Goal: Transaction & Acquisition: Download file/media

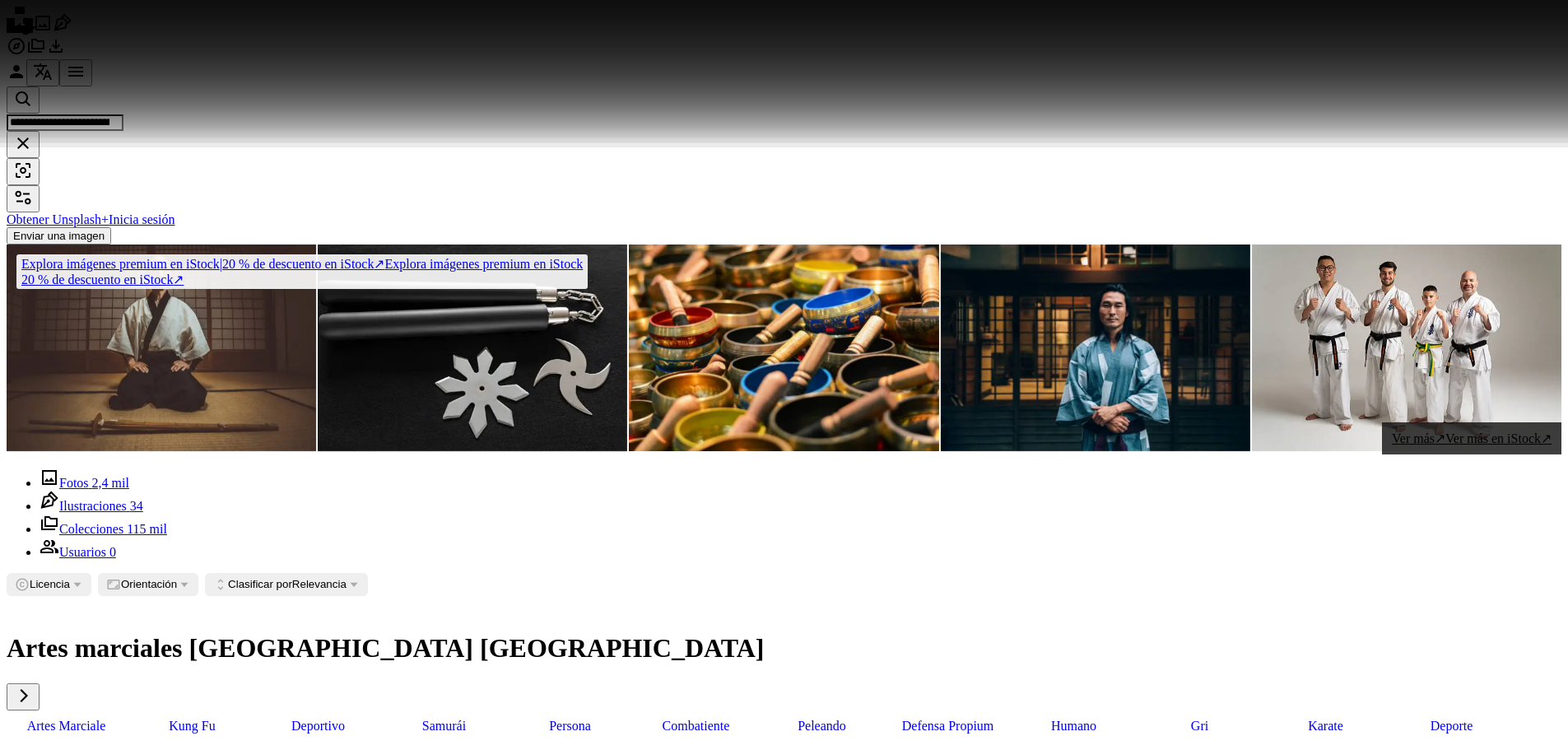
scroll to position [4740, 0]
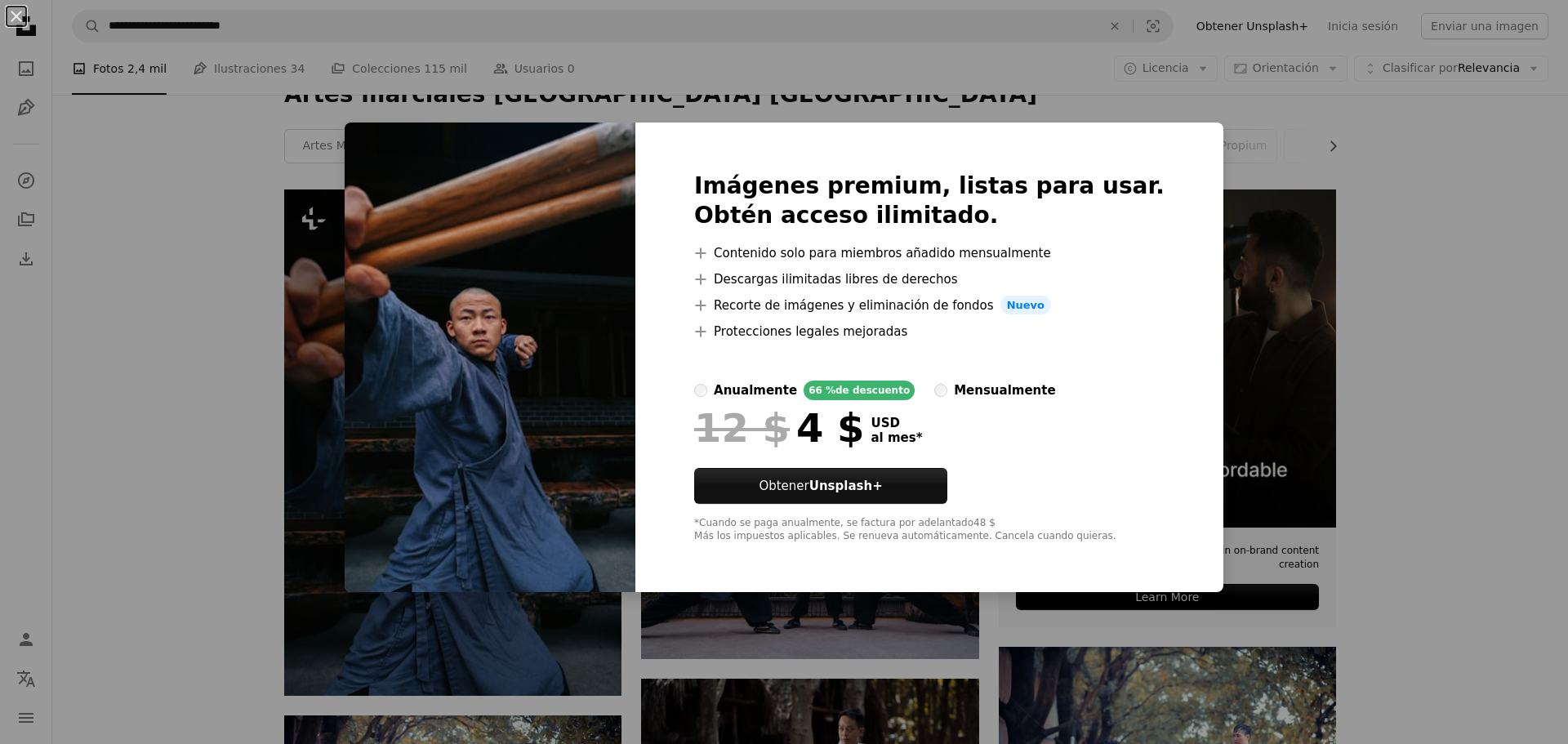
click at [1404, 310] on div "An X shape Imágenes premium, listas para usar. Obtén acceso ilimitado. A plus s…" at bounding box center [784, 372] width 1568 height 744
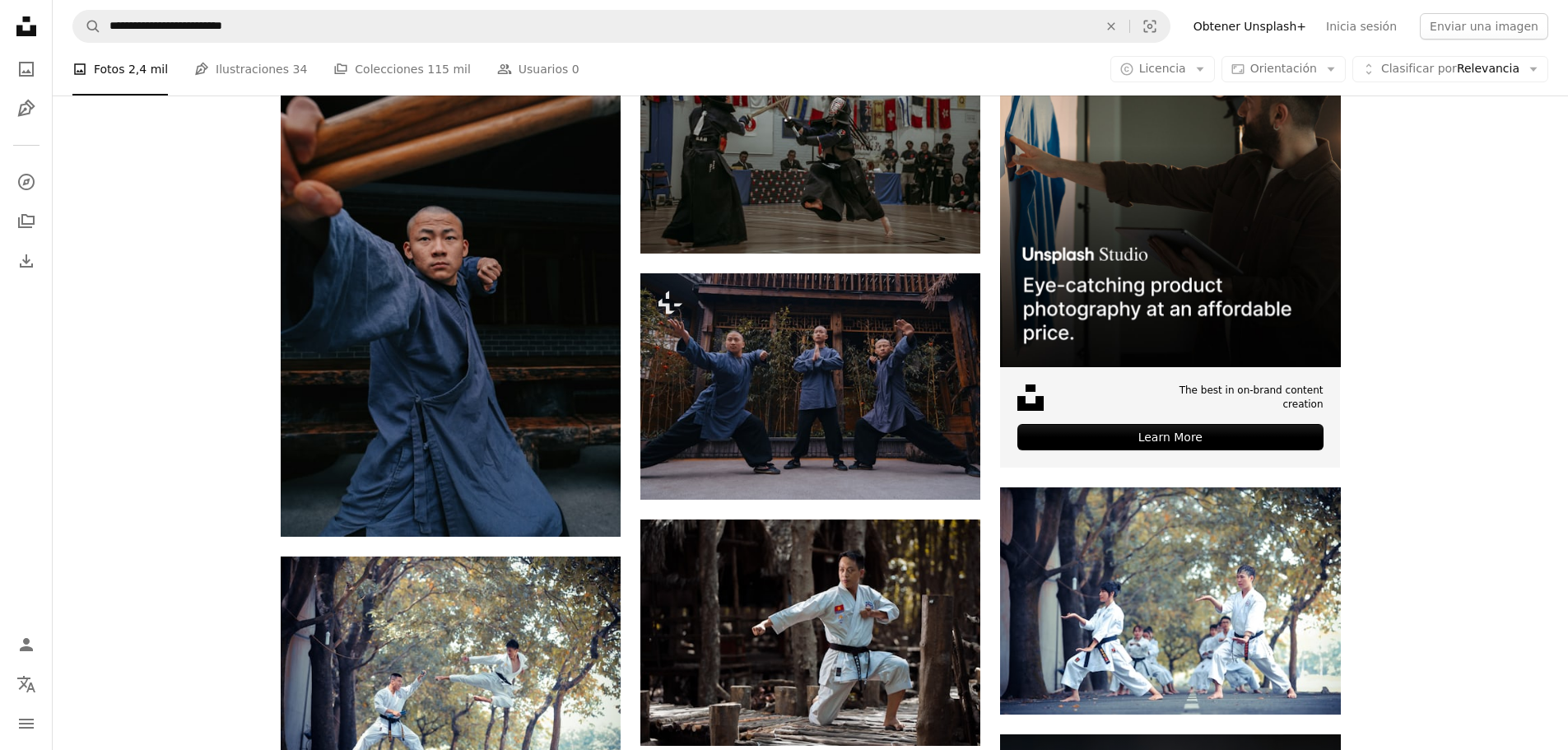
scroll to position [412, 0]
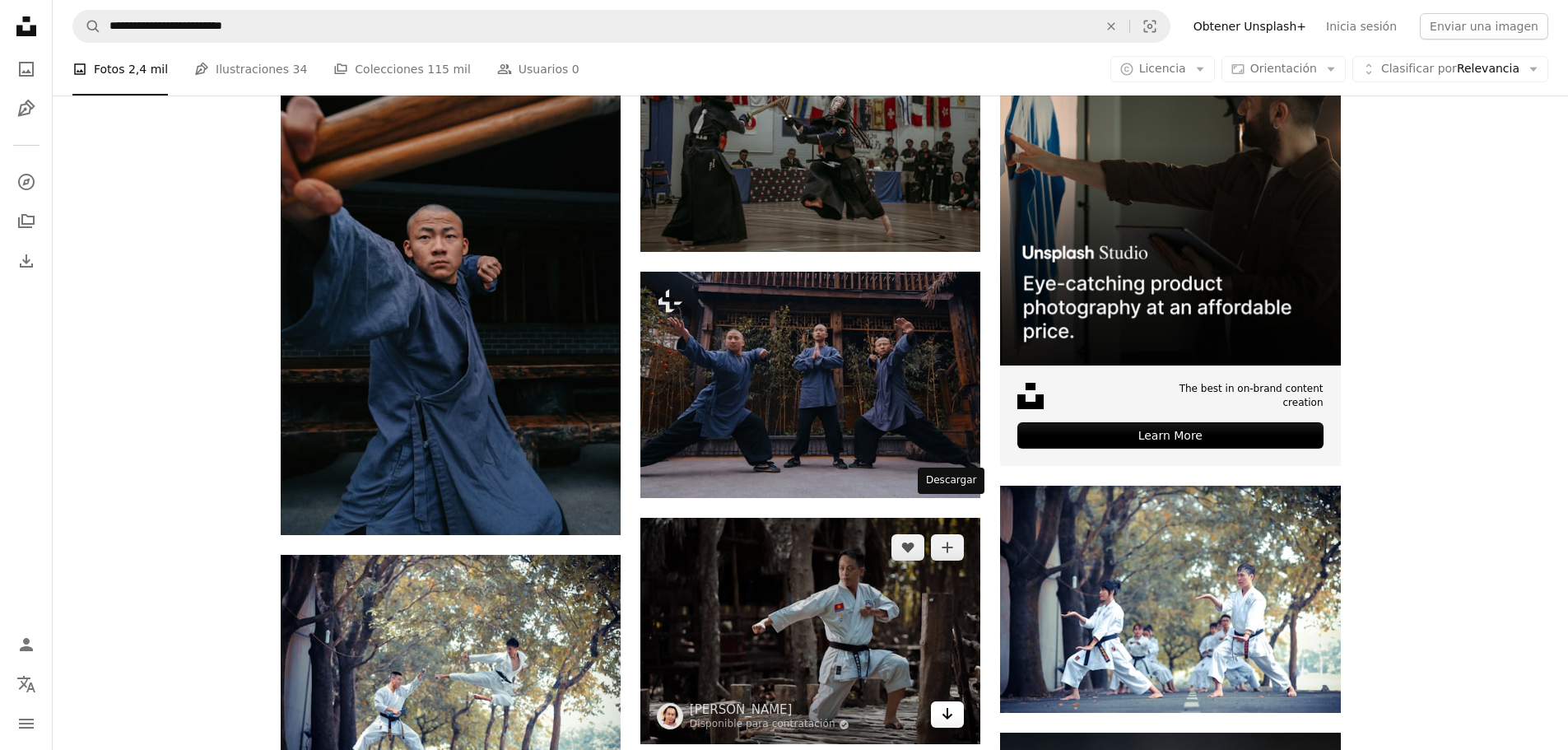
click at [944, 708] on icon "Descargar" at bounding box center [948, 713] width 11 height 12
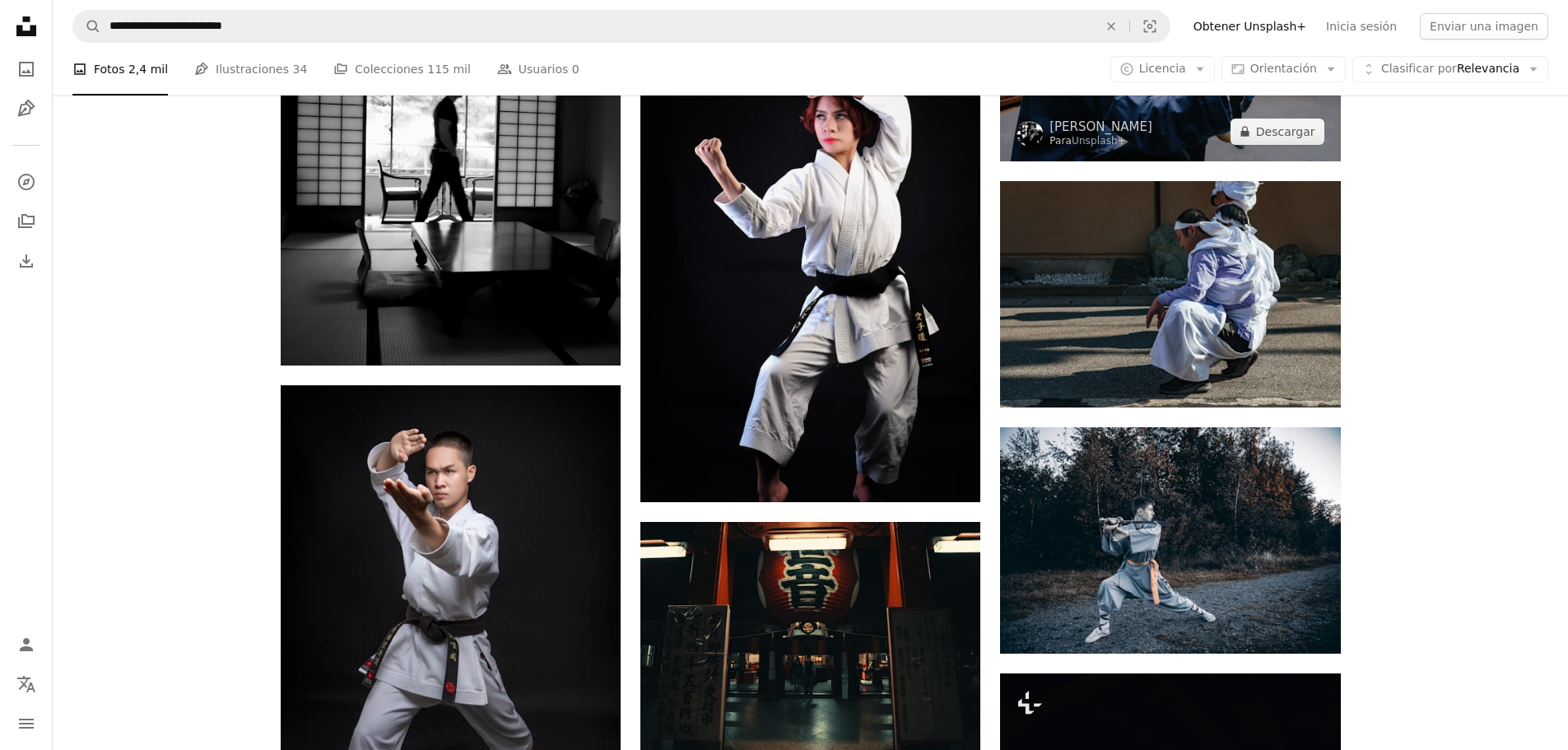
scroll to position [4280, 0]
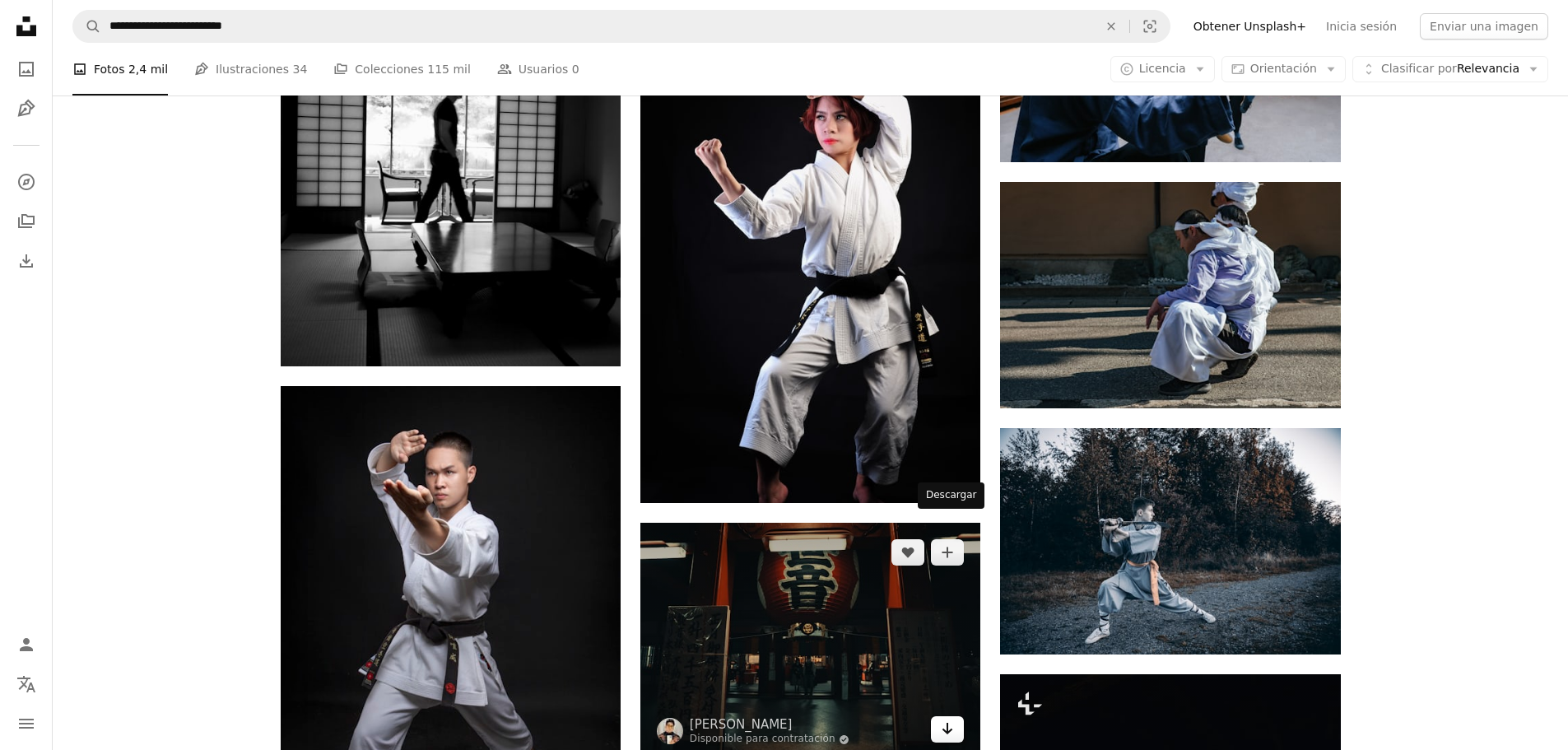
click at [954, 719] on icon "Arrow pointing down" at bounding box center [947, 728] width 13 height 19
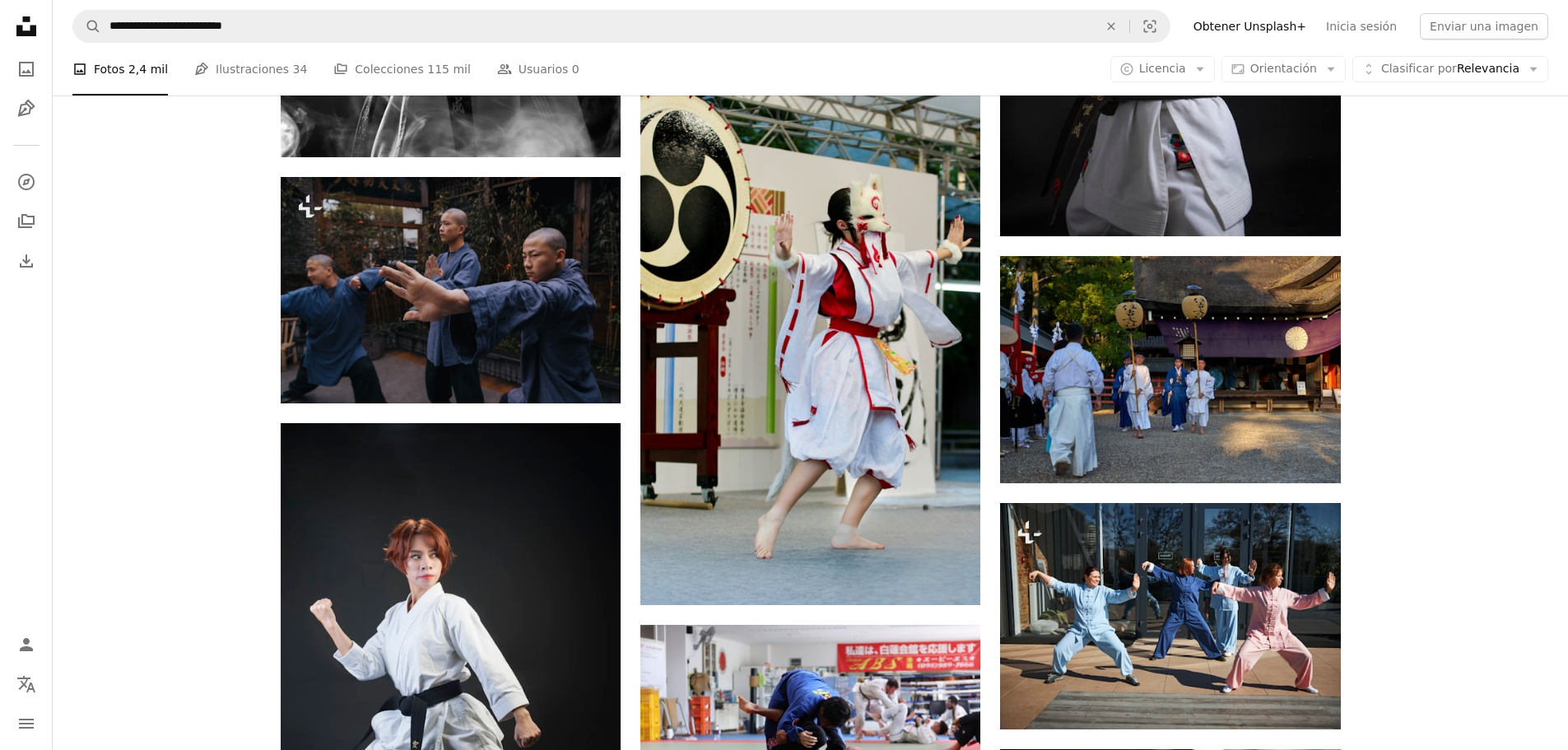
scroll to position [6503, 0]
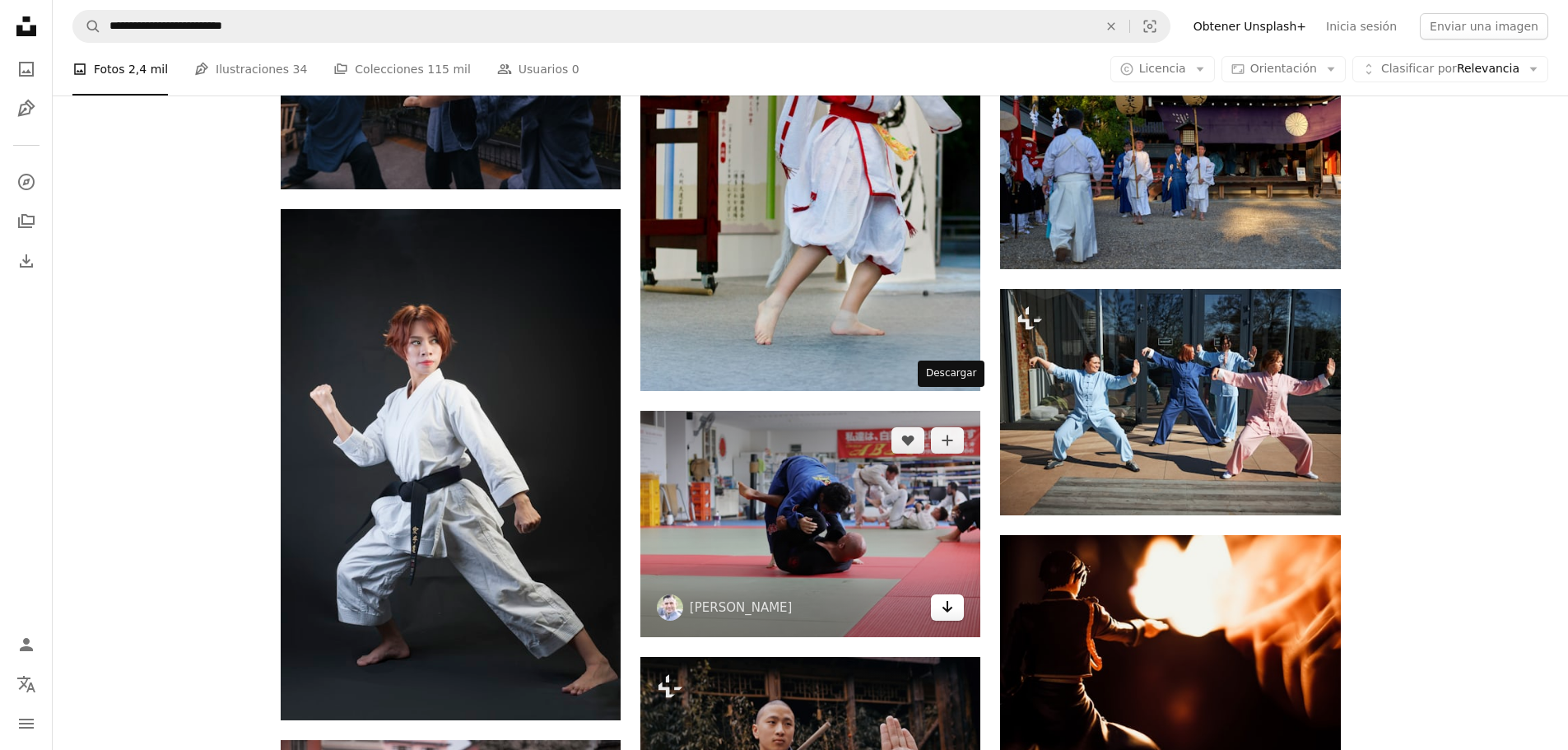
click at [947, 601] on icon "Descargar" at bounding box center [948, 606] width 11 height 12
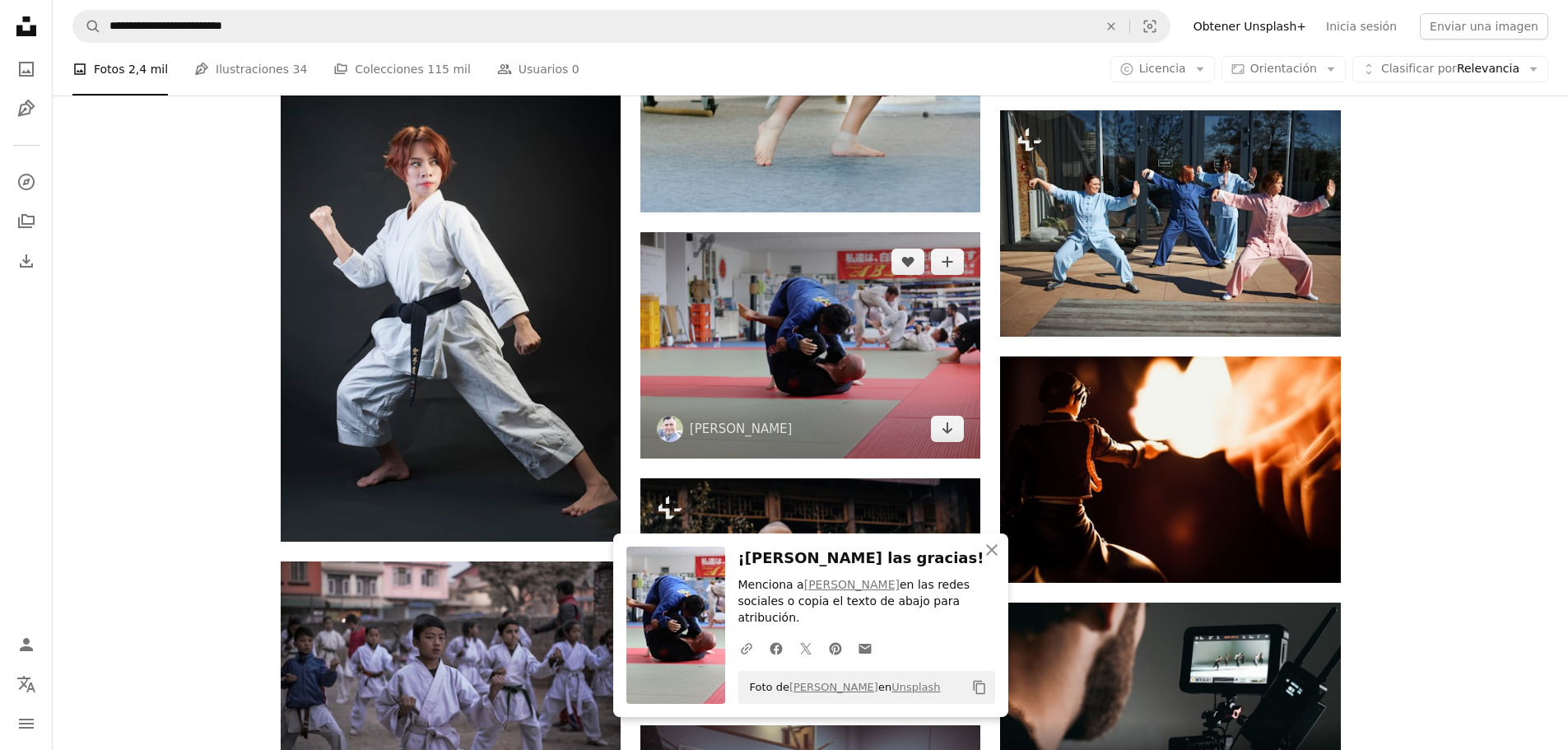
scroll to position [6420, 0]
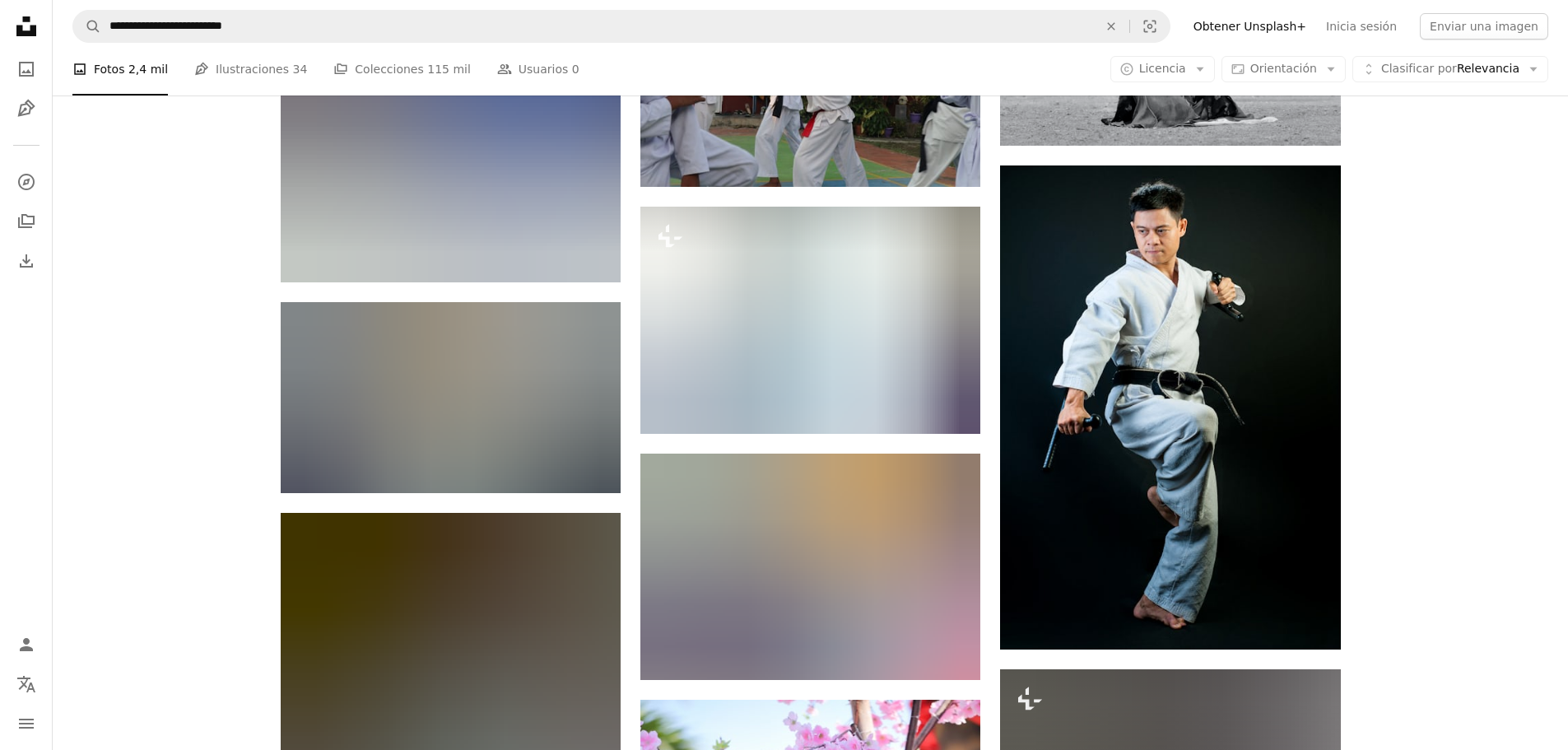
scroll to position [11853, 0]
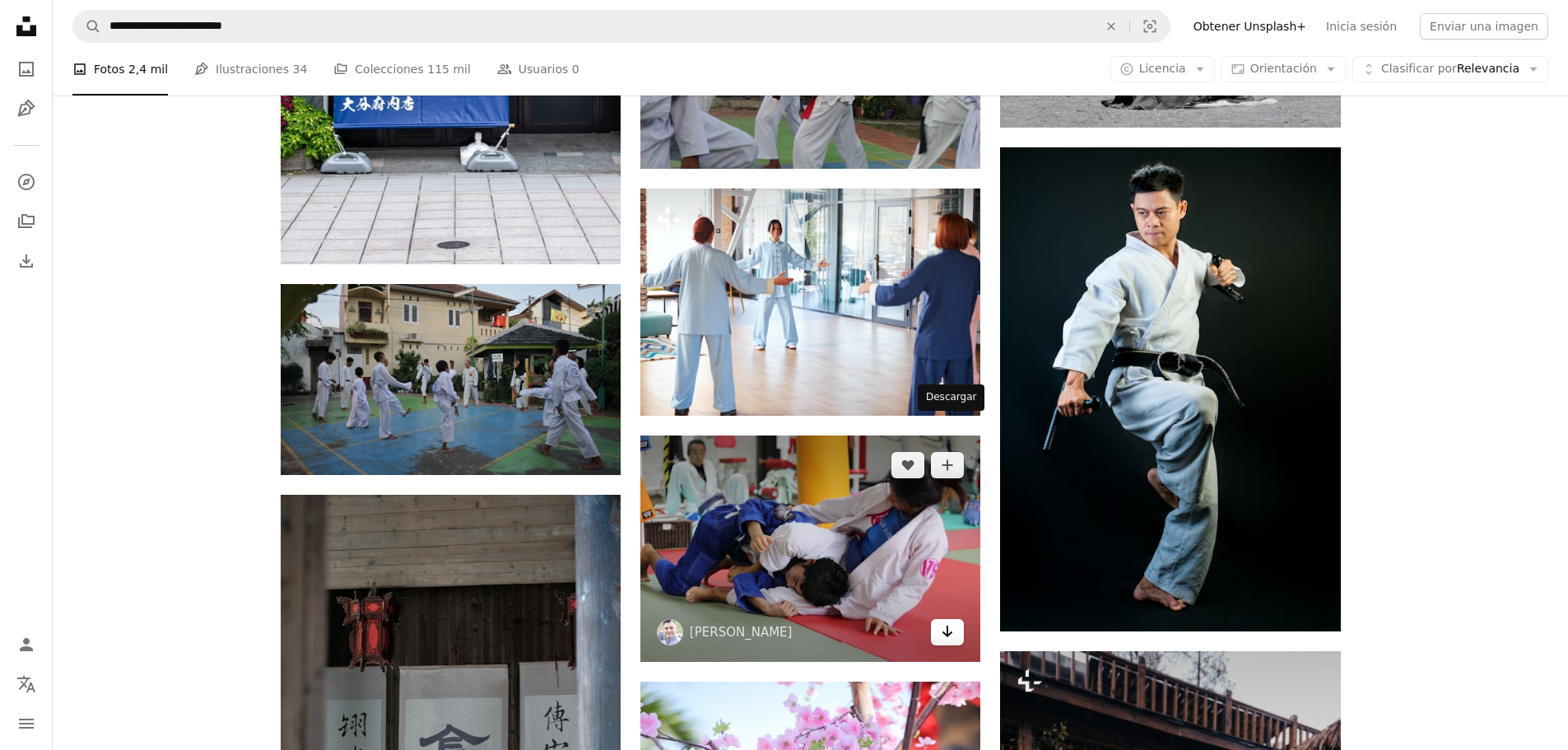
click at [944, 626] on icon "Descargar" at bounding box center [948, 631] width 11 height 12
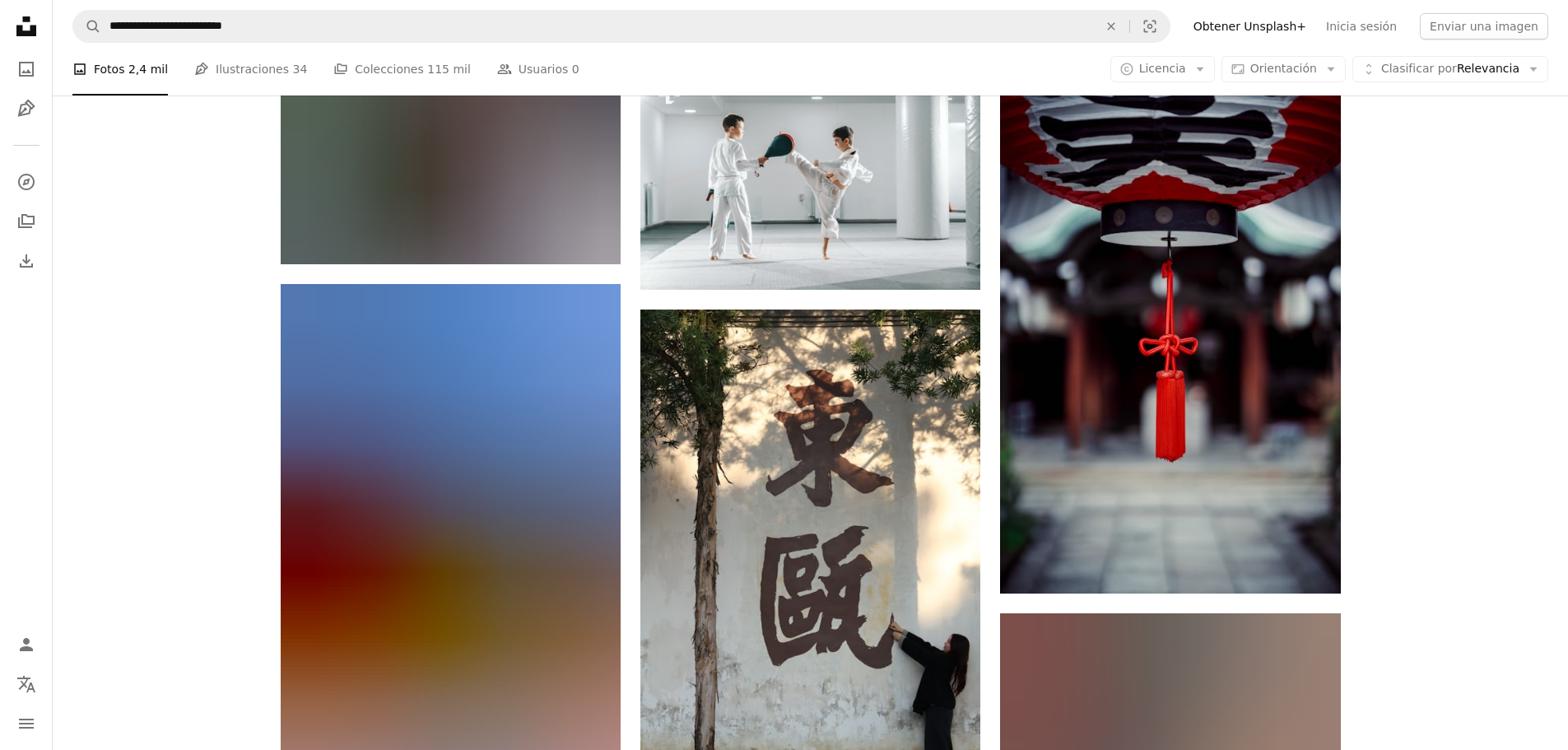
scroll to position [20413, 0]
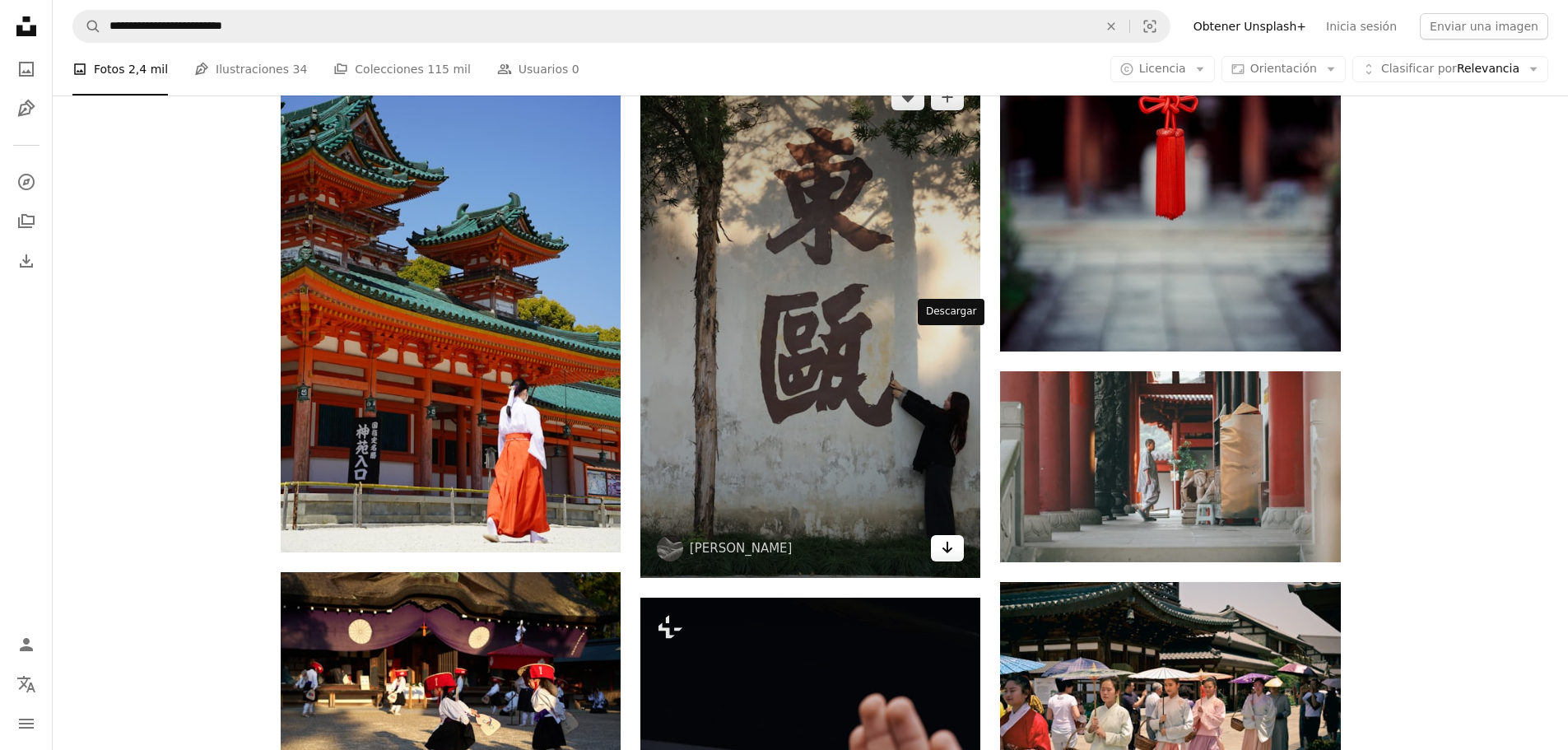
click at [945, 537] on icon "Arrow pointing down" at bounding box center [947, 546] width 13 height 19
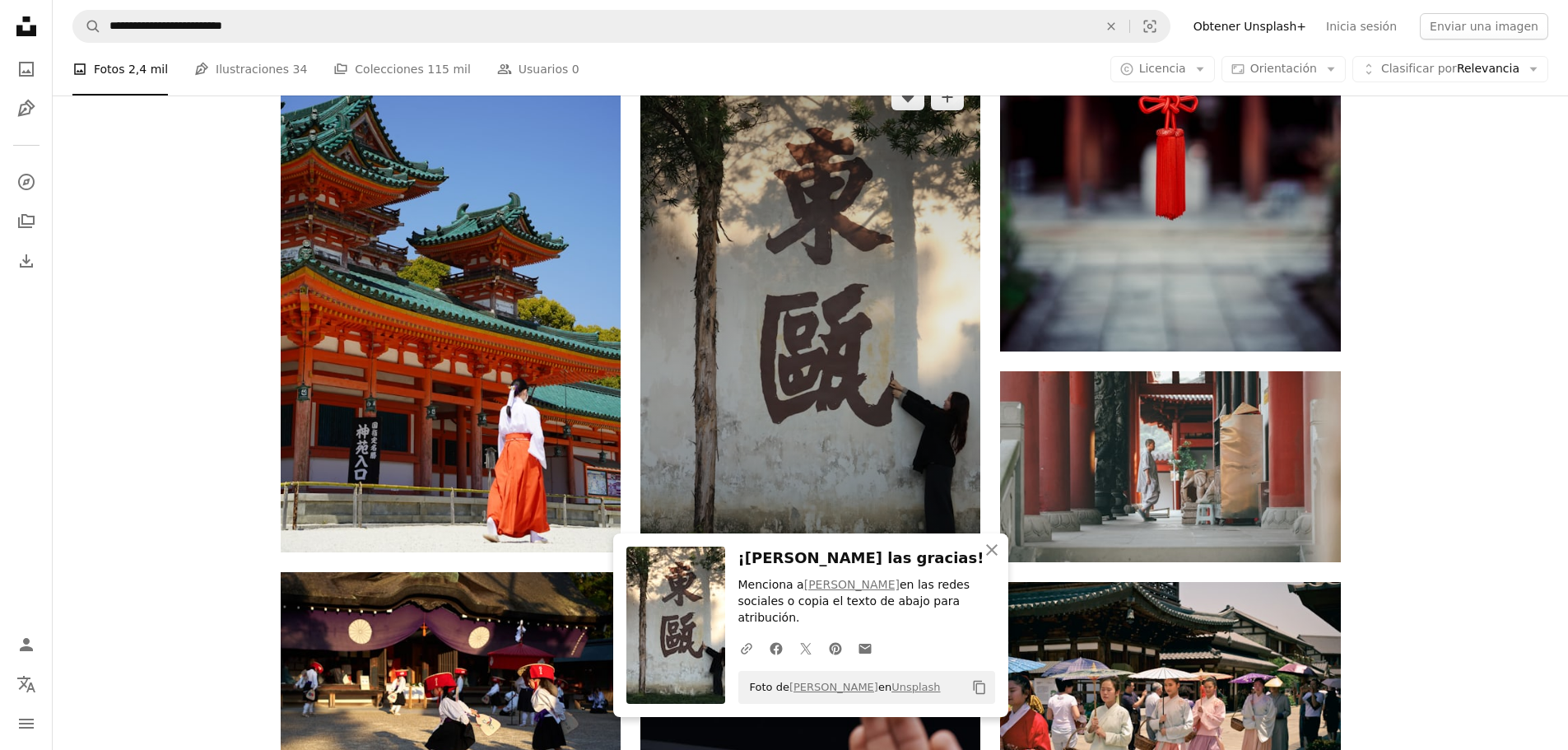
scroll to position [20743, 0]
